Goal: Task Accomplishment & Management: Use online tool/utility

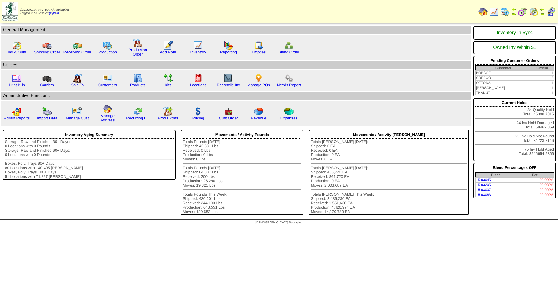
click at [505, 15] on img at bounding box center [504, 11] width 9 height 9
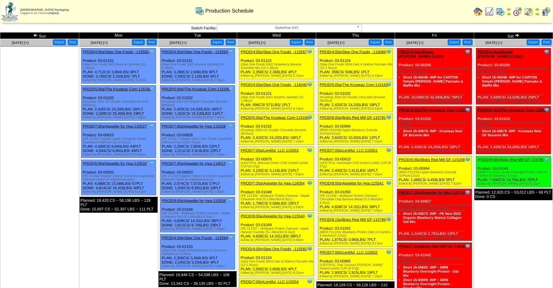
click at [288, 52] on link "PROD(4:00a)Step One Foods, -115567" at bounding box center [274, 52] width 66 height 4
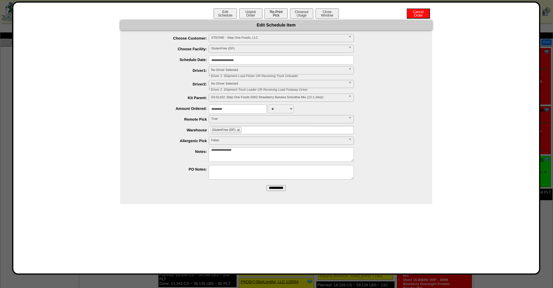
click at [270, 10] on button "Re-Print Pick" at bounding box center [276, 13] width 23 height 10
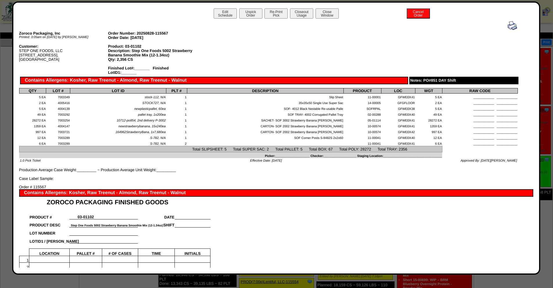
click at [508, 28] on img at bounding box center [512, 25] width 9 height 9
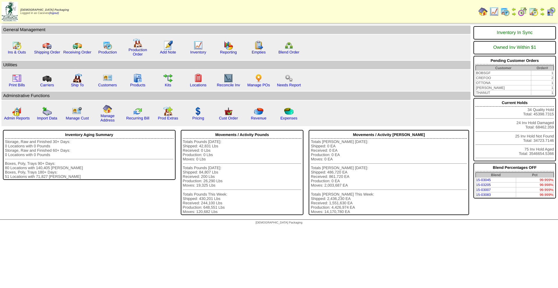
click at [506, 16] on img at bounding box center [504, 11] width 9 height 9
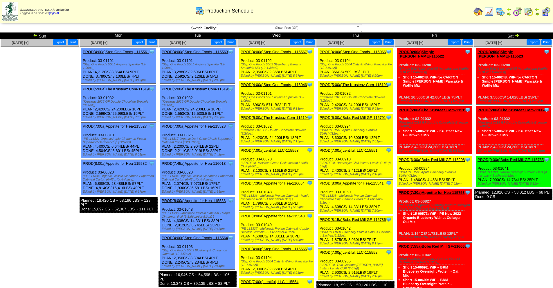
drag, startPoint x: 288, startPoint y: 73, endPoint x: 281, endPoint y: 72, distance: 6.2
click at [281, 72] on div "Clone Item PROD(4:00a)Step One Foods, -115567 Step One Foods, LLC ScheduleID: 1…" at bounding box center [276, 63] width 75 height 31
drag, startPoint x: 277, startPoint y: 67, endPoint x: 239, endPoint y: 64, distance: 37.9
click at [239, 64] on div "Clone Item PROD(4:00a)Step One Foods, -115567 Step One Foods, LLC ScheduleID: 1…" at bounding box center [276, 63] width 75 height 31
copy div "(Step One Foods 5002 Strawberry Banana Smoothie Mix (12-1.34oz)"
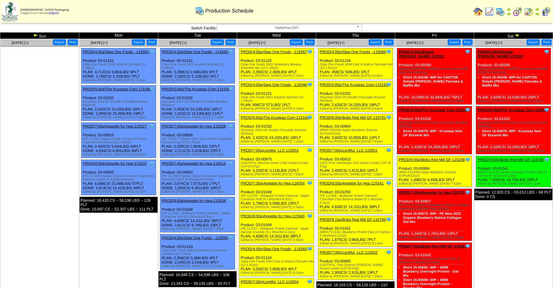
drag, startPoint x: 251, startPoint y: 100, endPoint x: 240, endPoint y: 97, distance: 11.0
click at [240, 97] on div "Clone Item PROD(4:00a)Step One Foods, -116046 Step One Foods, LLC ScheduleID: 1…" at bounding box center [276, 96] width 75 height 31
copy div "(Step One Foods 5001 Anytime Sprinkle (12-1.09oz)"
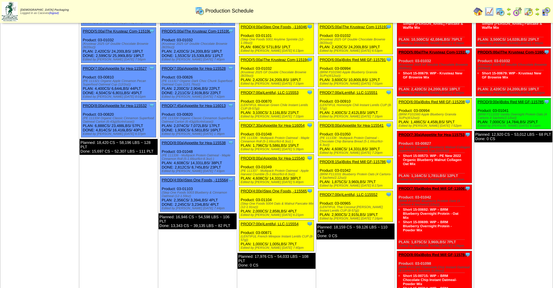
scroll to position [58, 0]
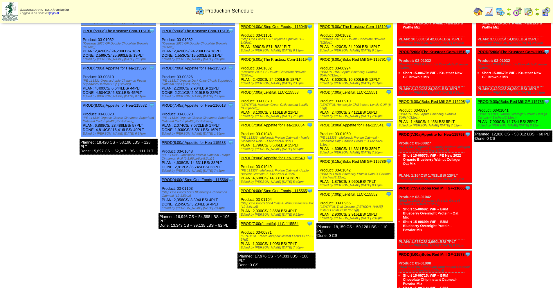
drag, startPoint x: 271, startPoint y: 155, endPoint x: 532, endPoint y: 190, distance: 263.6
click at [532, 190] on td "Aug 30 [+] Print Export Clone Item PROD(4:00a)Simple Mills-115523 Simple Mills …" at bounding box center [513, 173] width 79 height 385
drag, startPoint x: 294, startPoint y: 175, endPoint x: 241, endPoint y: 172, distance: 53.2
click at [241, 172] on div "(PE 111337 - Multipack Protein Oatmeal - Apple Harvest Crumble (5-1.66oz/6ct-8.…" at bounding box center [277, 172] width 73 height 7
copy div "(PE 111337 - Multipack Protein Oatmeal - Apple Harvest Crumble (5-1.66oz/6ct-8.…"
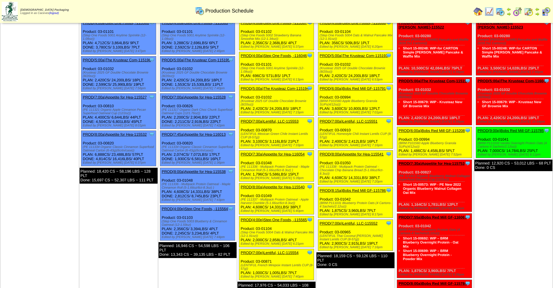
scroll to position [0, 0]
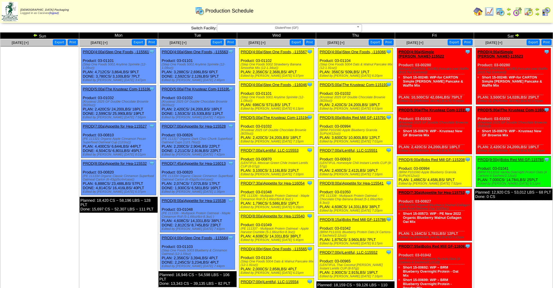
click at [253, 167] on div "(LENTIFUL Mexican Green Chile Instant Lentils CUP (8-57g))" at bounding box center [277, 164] width 73 height 7
drag, startPoint x: 259, startPoint y: 167, endPoint x: 240, endPoint y: 164, distance: 19.1
click at [240, 164] on div "Clone Item PROD(7:00a)Lentiful, LLC-115553 Lentiful, LLC ScheduleID: 115553 437…" at bounding box center [276, 162] width 75 height 31
copy div "(LENTIFUL Mexican Green Chile Instant Lentils CUP (8-57g)"
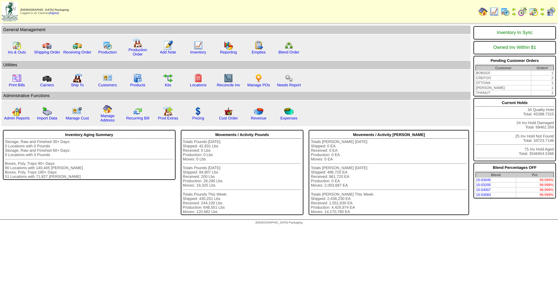
click at [506, 10] on img at bounding box center [504, 11] width 9 height 9
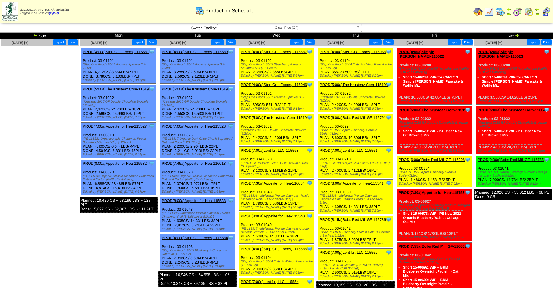
click at [276, 85] on link "PROD(4:00a)Step One Foods, -116046" at bounding box center [274, 84] width 66 height 4
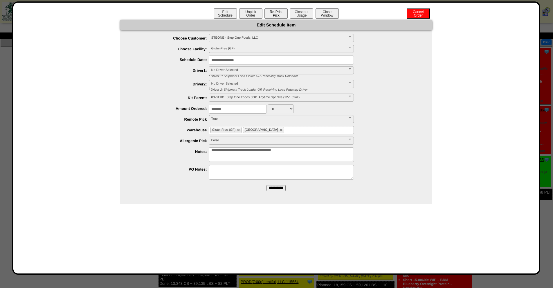
click at [270, 13] on button "Re-Print Pick" at bounding box center [276, 13] width 23 height 10
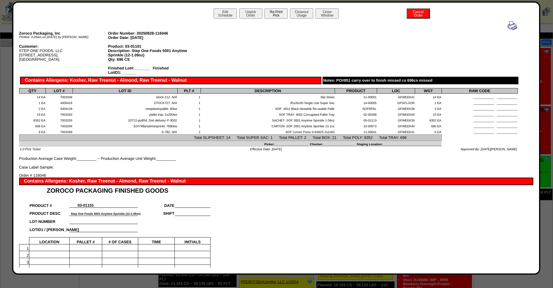
click at [275, 16] on button "Re-Print Pick" at bounding box center [276, 13] width 23 height 10
click at [513, 24] on img at bounding box center [512, 25] width 9 height 9
